Goal: Information Seeking & Learning: Check status

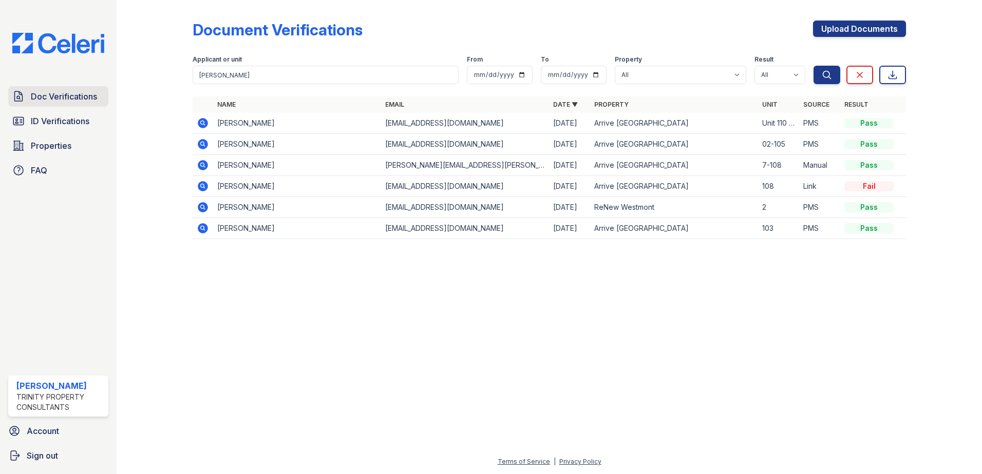
click at [63, 97] on span "Doc Verifications" at bounding box center [64, 96] width 66 height 12
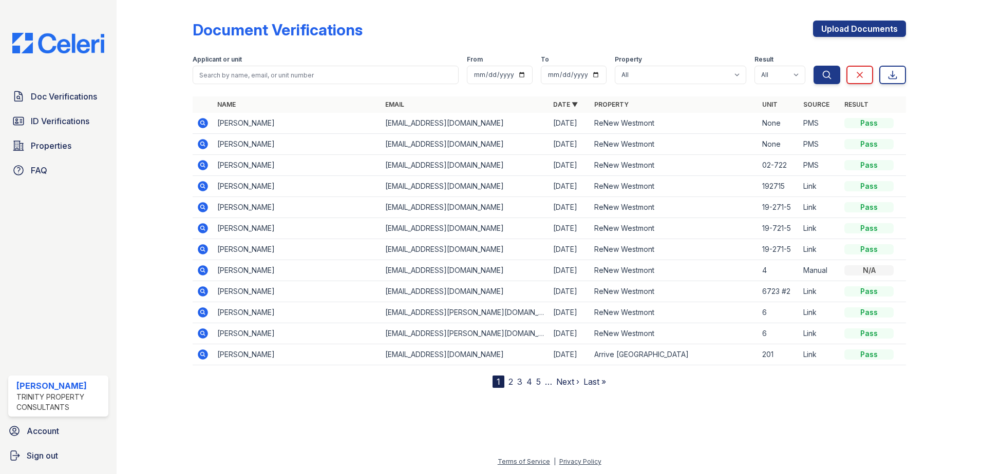
click at [203, 227] on icon at bounding box center [202, 227] width 3 height 3
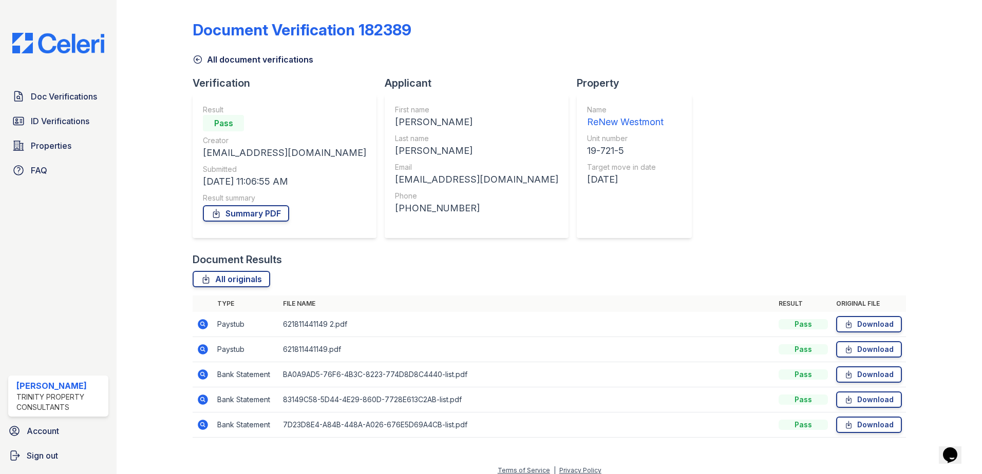
click at [205, 323] on icon at bounding box center [203, 324] width 10 height 10
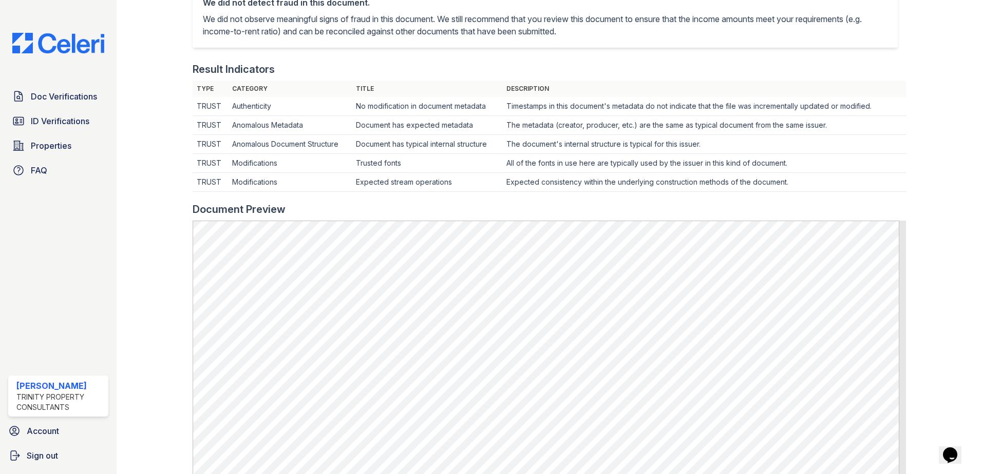
scroll to position [257, 0]
click at [92, 96] on span "Doc Verifications" at bounding box center [64, 96] width 66 height 12
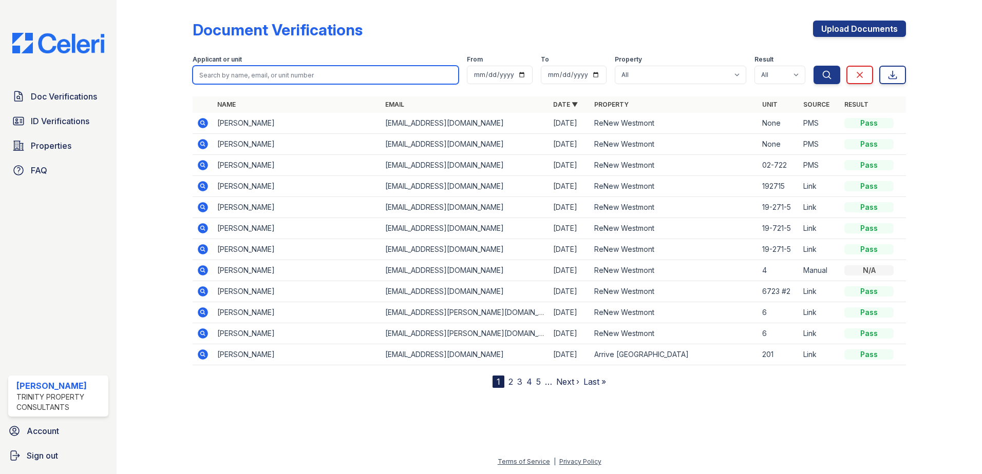
click at [234, 77] on input "search" at bounding box center [326, 75] width 266 height 18
type input "alexis"
click at [813, 66] on button "Search" at bounding box center [826, 75] width 27 height 18
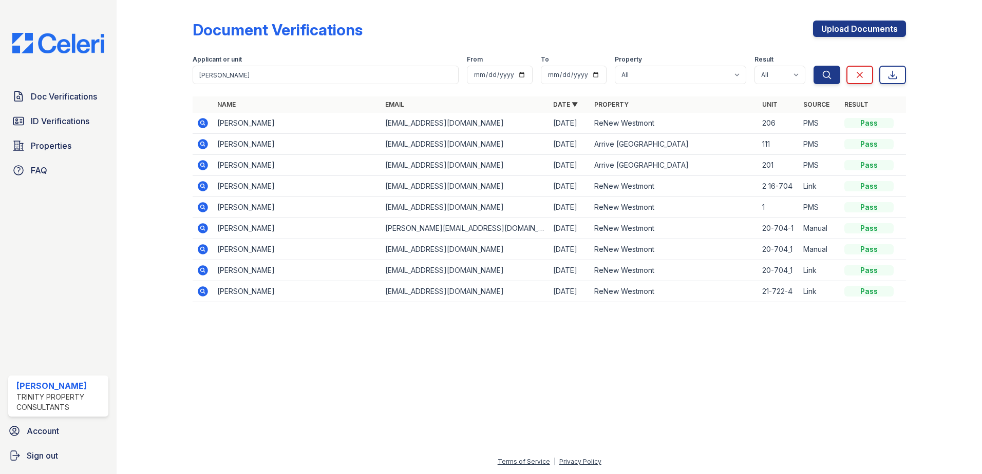
click at [202, 121] on icon at bounding box center [203, 123] width 12 height 12
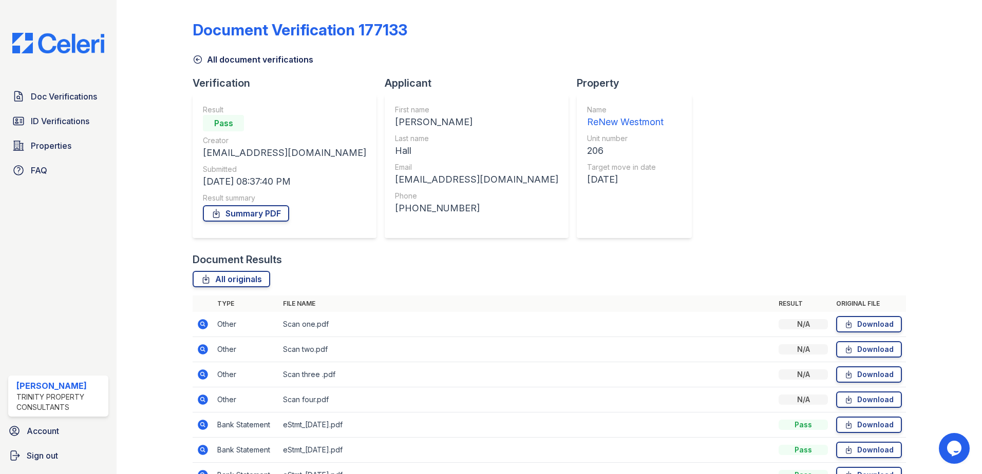
scroll to position [59, 0]
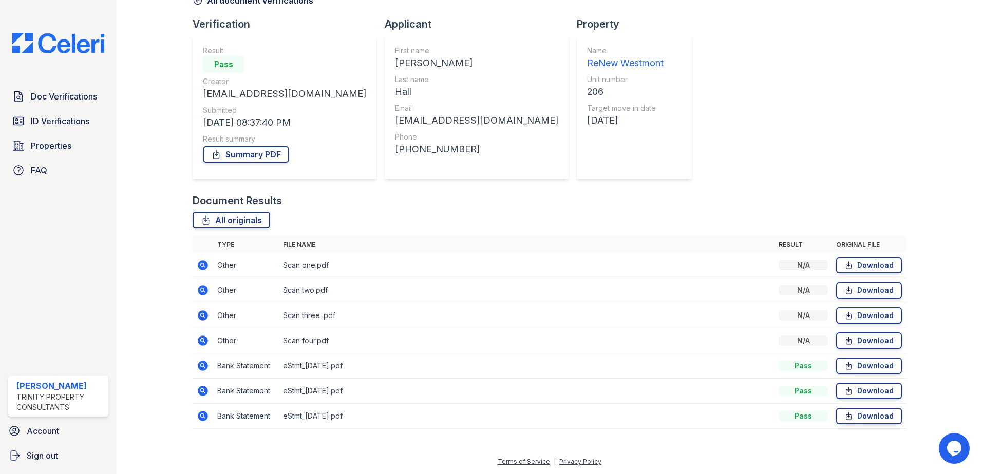
click at [200, 267] on icon at bounding box center [203, 265] width 10 height 10
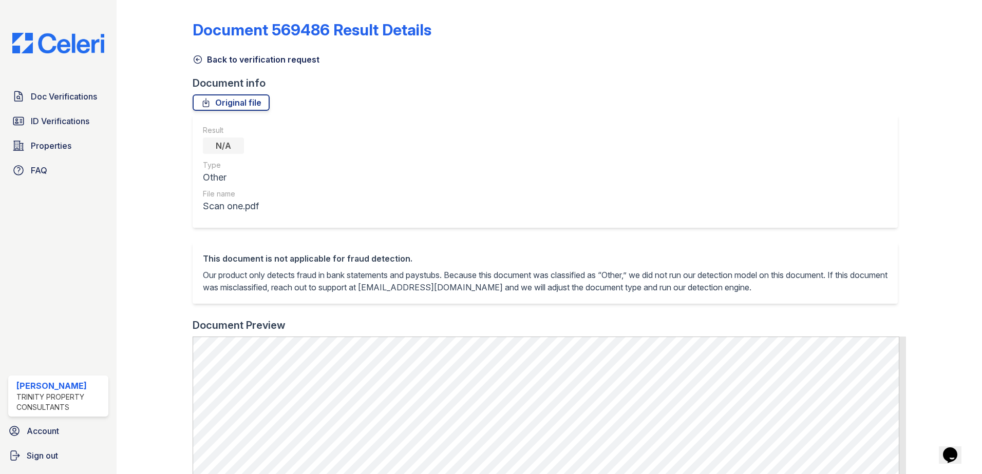
click at [232, 56] on link "Back to verification request" at bounding box center [256, 59] width 127 height 12
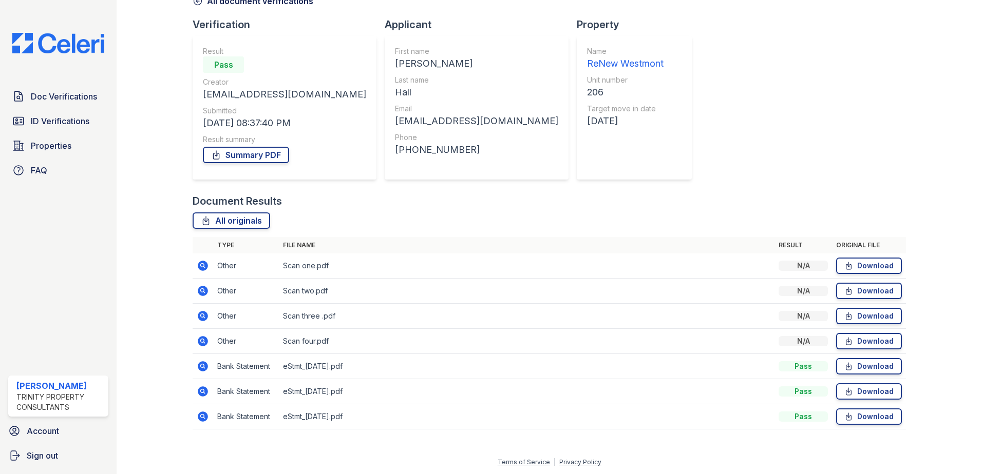
scroll to position [59, 0]
click at [202, 367] on icon at bounding box center [202, 365] width 3 height 3
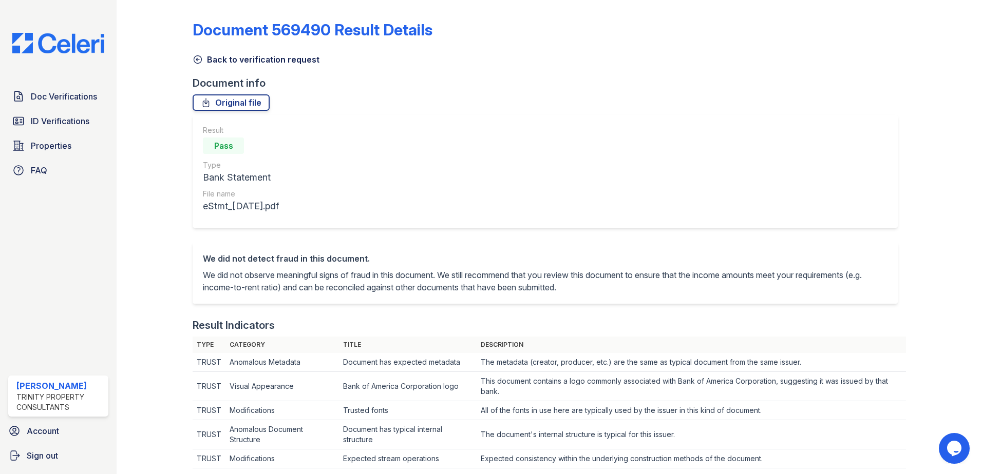
click at [238, 60] on link "Back to verification request" at bounding box center [256, 59] width 127 height 12
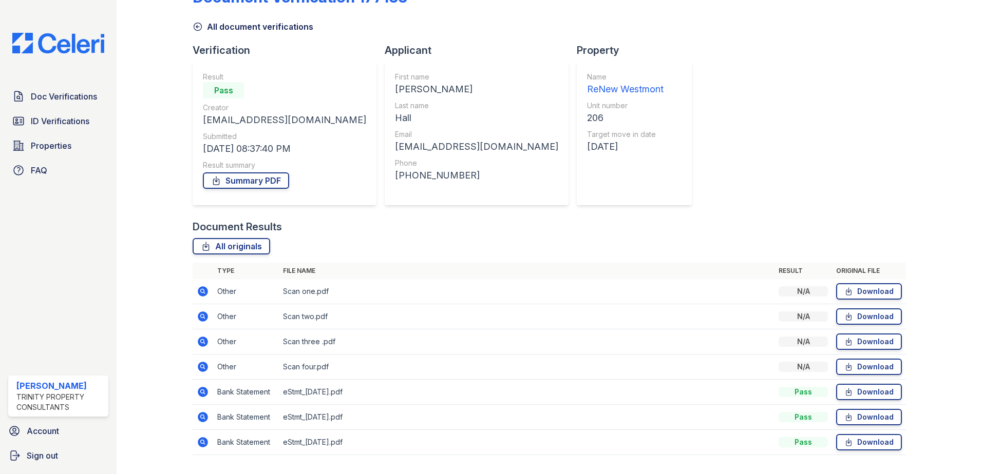
scroll to position [59, 0]
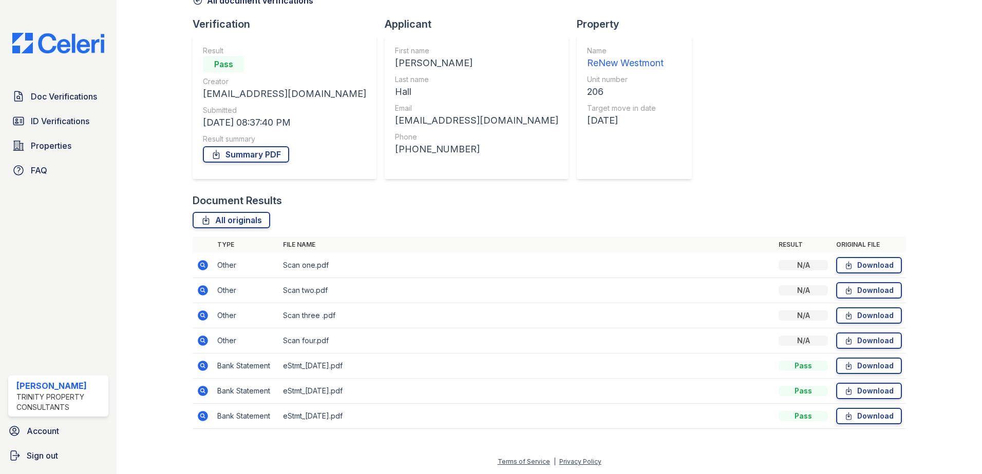
click at [205, 338] on icon at bounding box center [203, 341] width 10 height 10
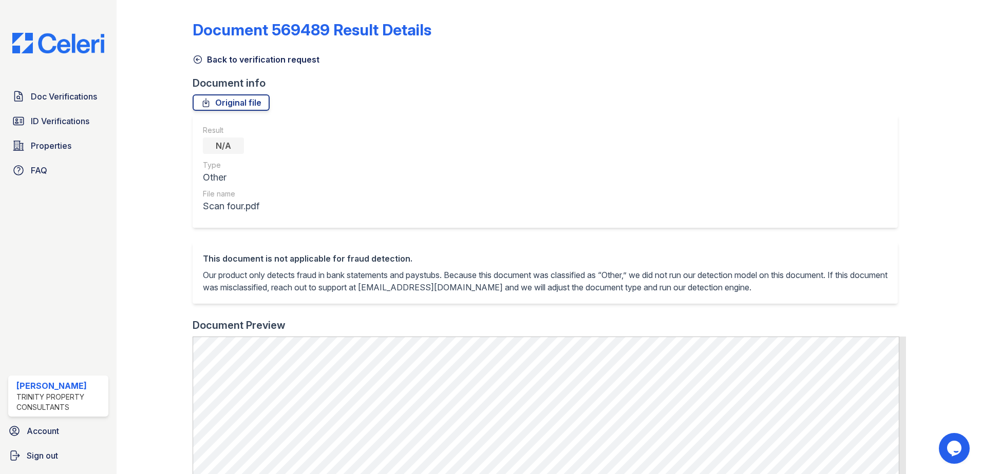
click at [225, 62] on link "Back to verification request" at bounding box center [256, 59] width 127 height 12
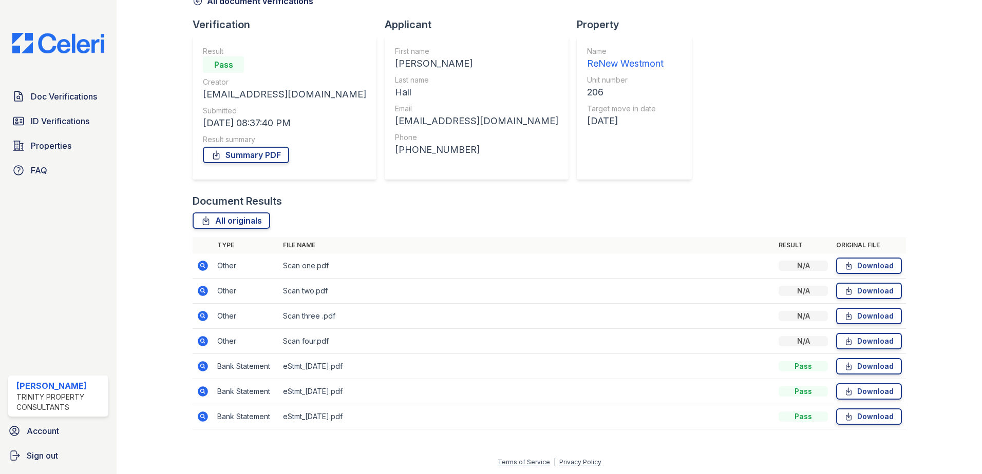
scroll to position [59, 0]
click at [204, 416] on icon at bounding box center [203, 416] width 10 height 10
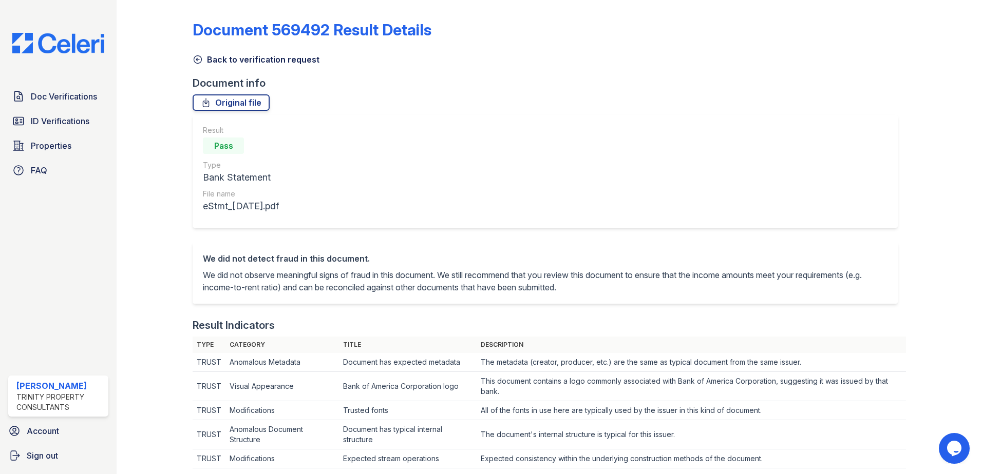
click at [238, 62] on link "Back to verification request" at bounding box center [256, 59] width 127 height 12
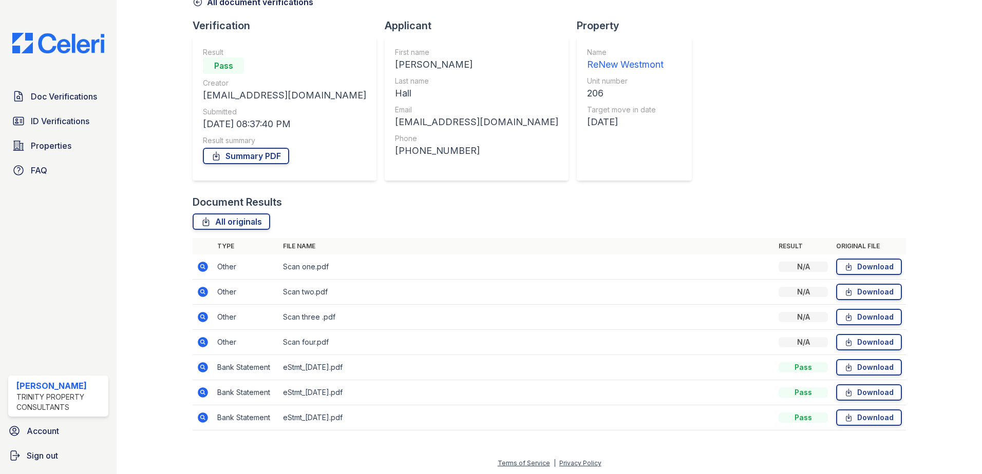
scroll to position [59, 0]
click at [199, 315] on icon at bounding box center [203, 316] width 10 height 10
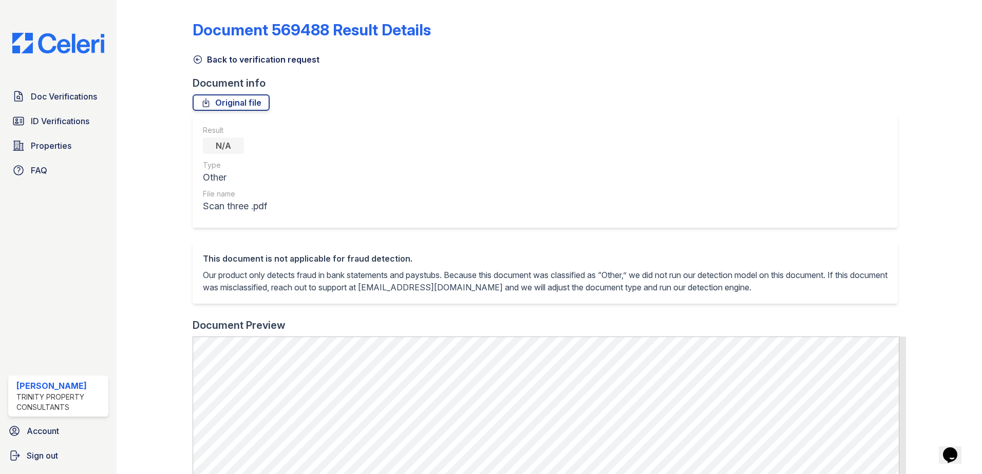
click at [255, 58] on link "Back to verification request" at bounding box center [256, 59] width 127 height 12
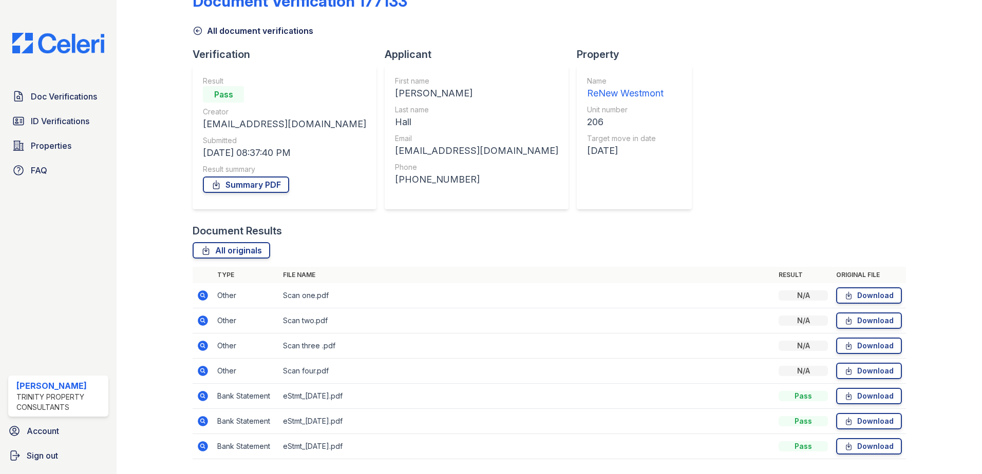
scroll to position [59, 0]
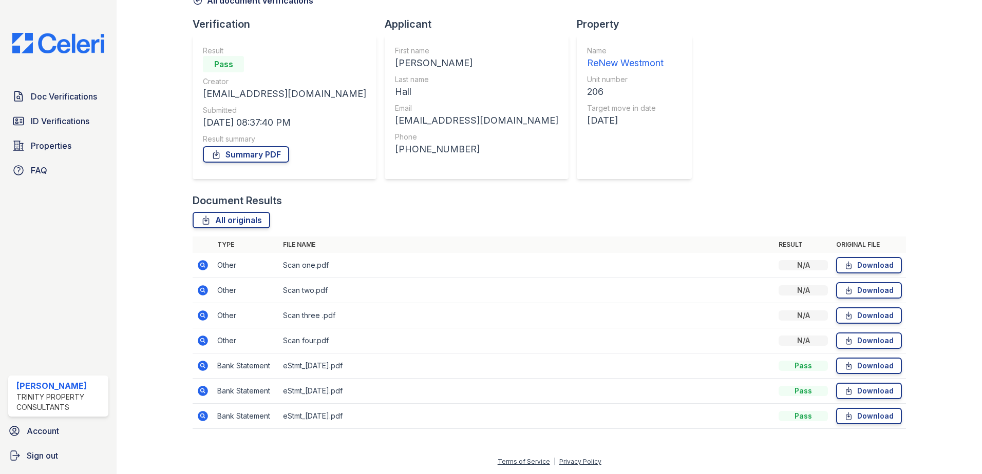
click at [201, 417] on icon at bounding box center [203, 416] width 12 height 12
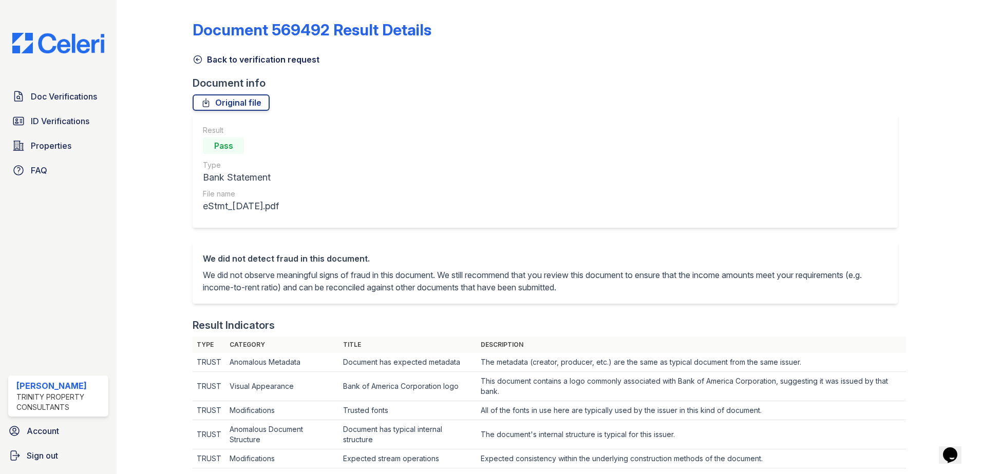
click at [255, 59] on link "Back to verification request" at bounding box center [256, 59] width 127 height 12
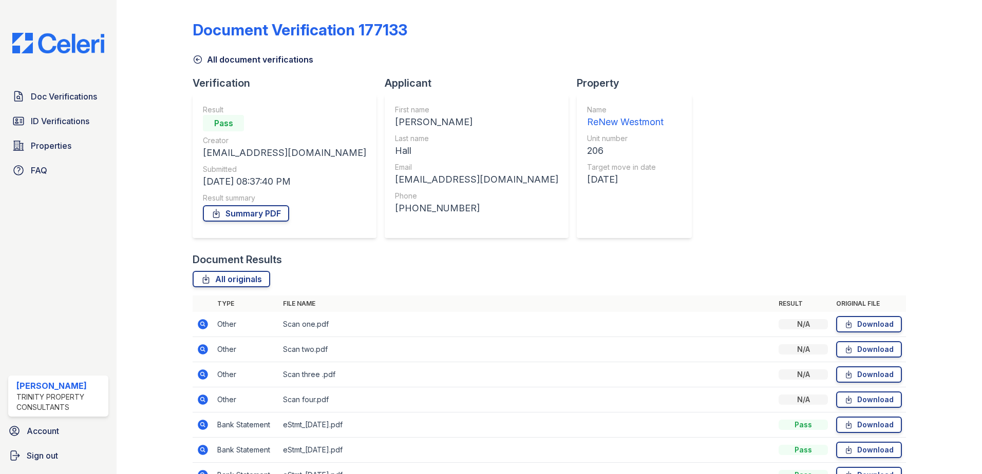
click at [220, 56] on link "All document verifications" at bounding box center [253, 59] width 121 height 12
